Goal: Find contact information: Find contact information

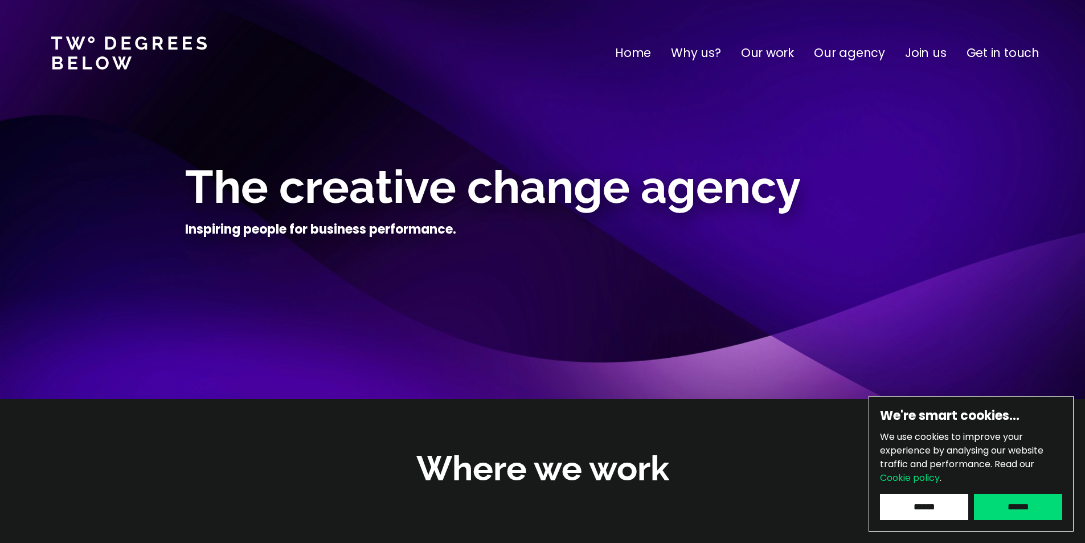
click at [994, 55] on p "Get in touch" at bounding box center [1003, 53] width 73 height 18
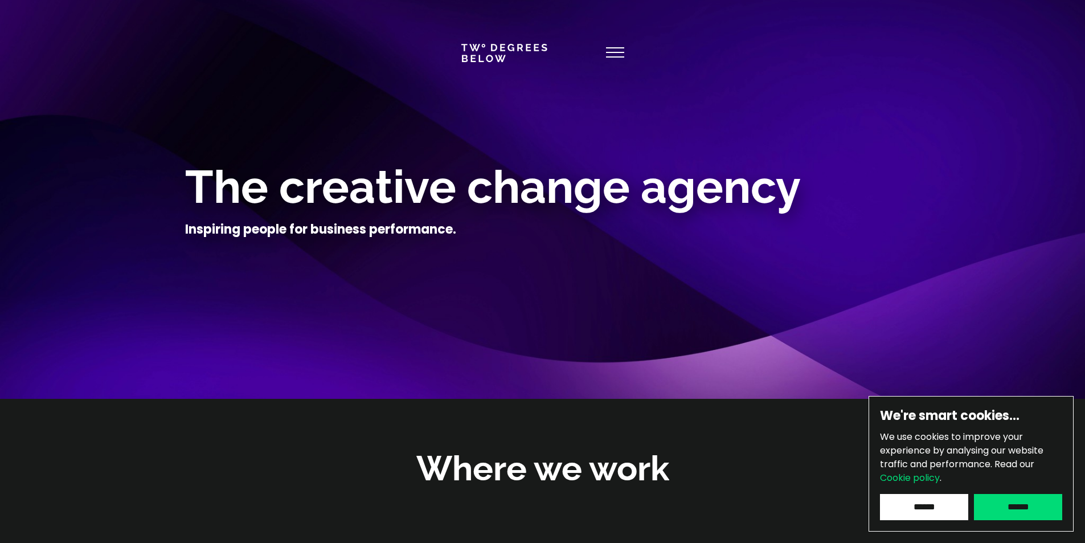
click at [621, 48] on use at bounding box center [615, 52] width 18 height 9
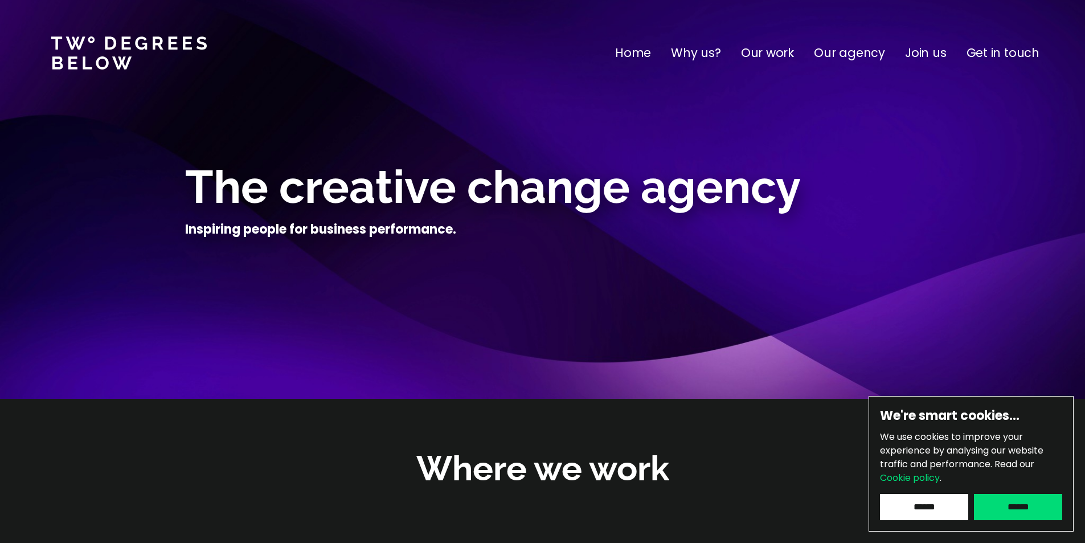
click at [992, 54] on p "Get in touch" at bounding box center [1003, 53] width 73 height 18
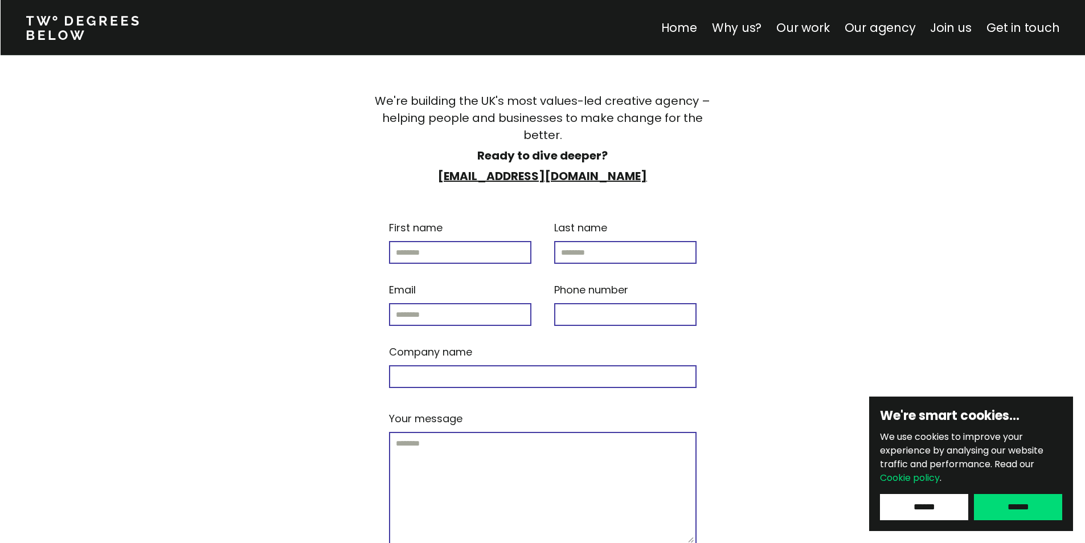
scroll to position [4504, 0]
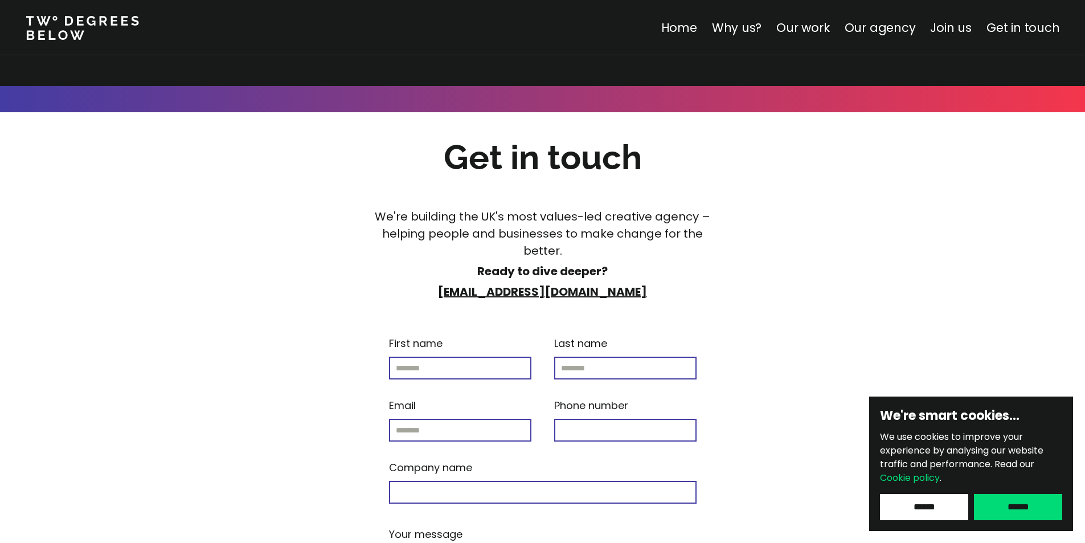
drag, startPoint x: 535, startPoint y: 171, endPoint x: 746, endPoint y: 151, distance: 211.7
click at [746, 208] on div "We're building the UK's most values-led creative agency – helping people and bu…" at bounding box center [543, 254] width 820 height 92
click at [762, 257] on div "Get in touch We're building the UK's most values-led creative agency – helping …" at bounding box center [543, 433] width 820 height 642
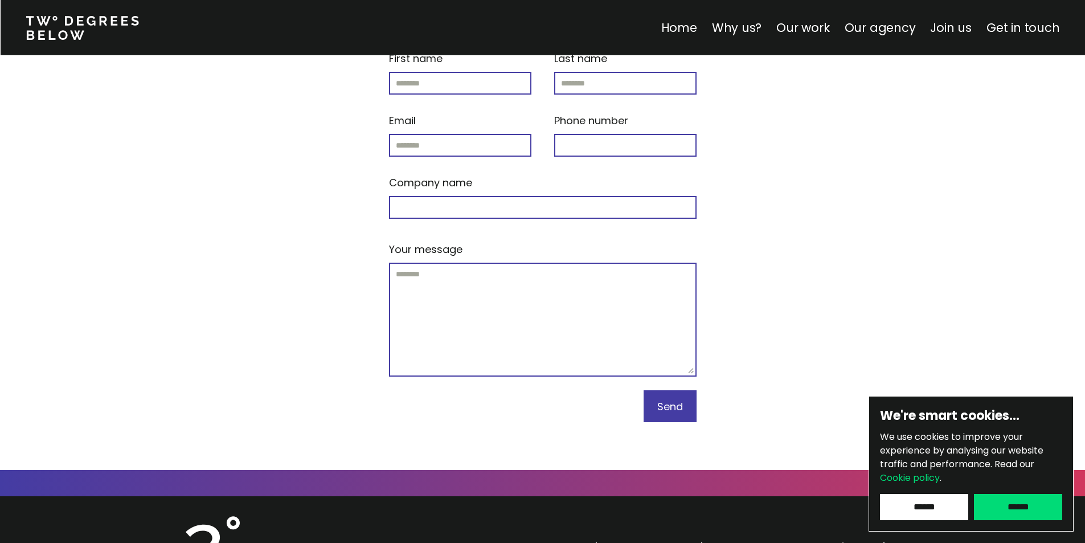
scroll to position [4845, 0]
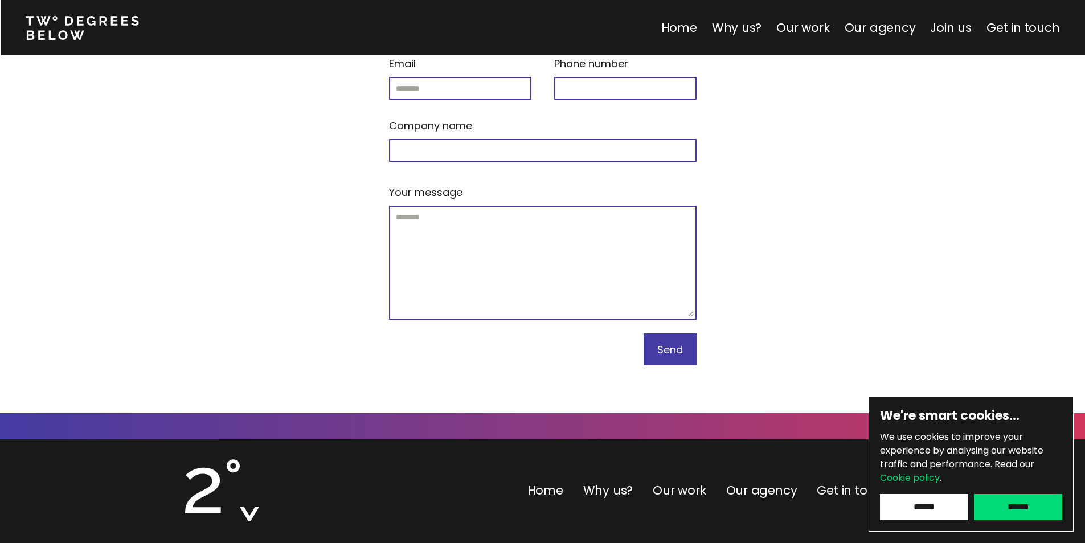
click at [838, 482] on link "Get in touch" at bounding box center [853, 490] width 73 height 17
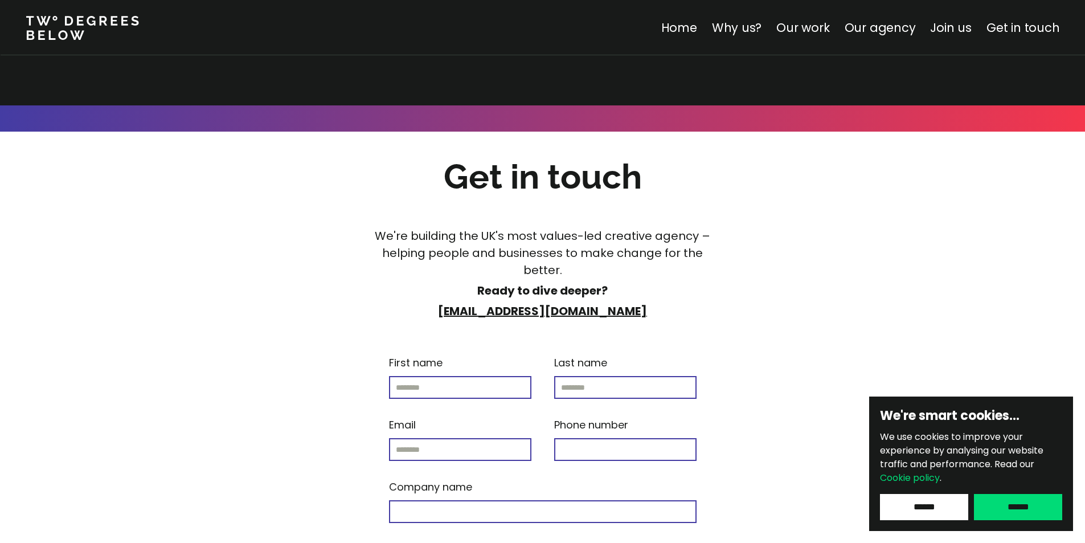
scroll to position [4480, 0]
